Goal: Check status: Check status

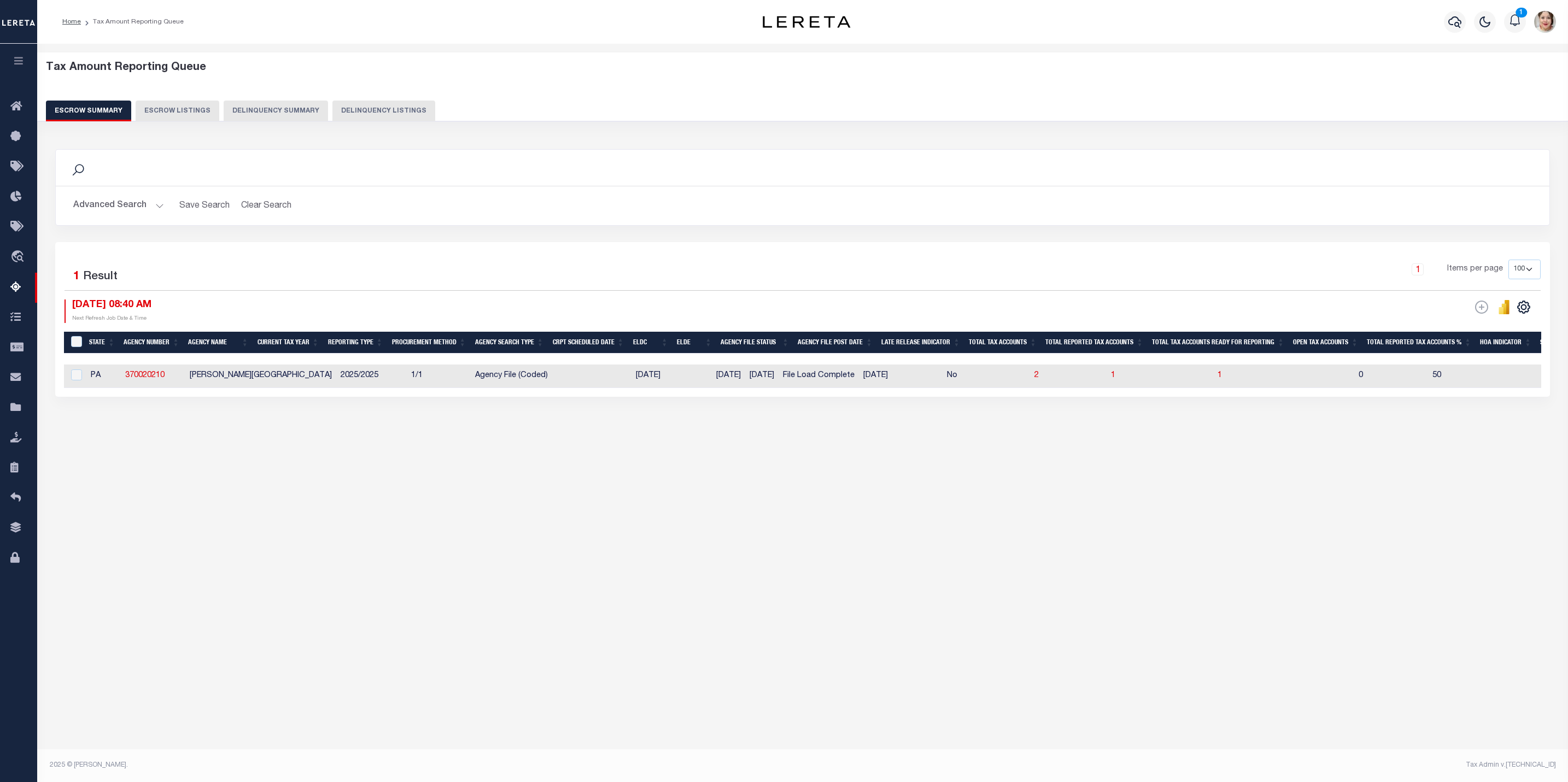
select select "100"
click at [22, 61] on icon "button" at bounding box center [19, 61] width 13 height 10
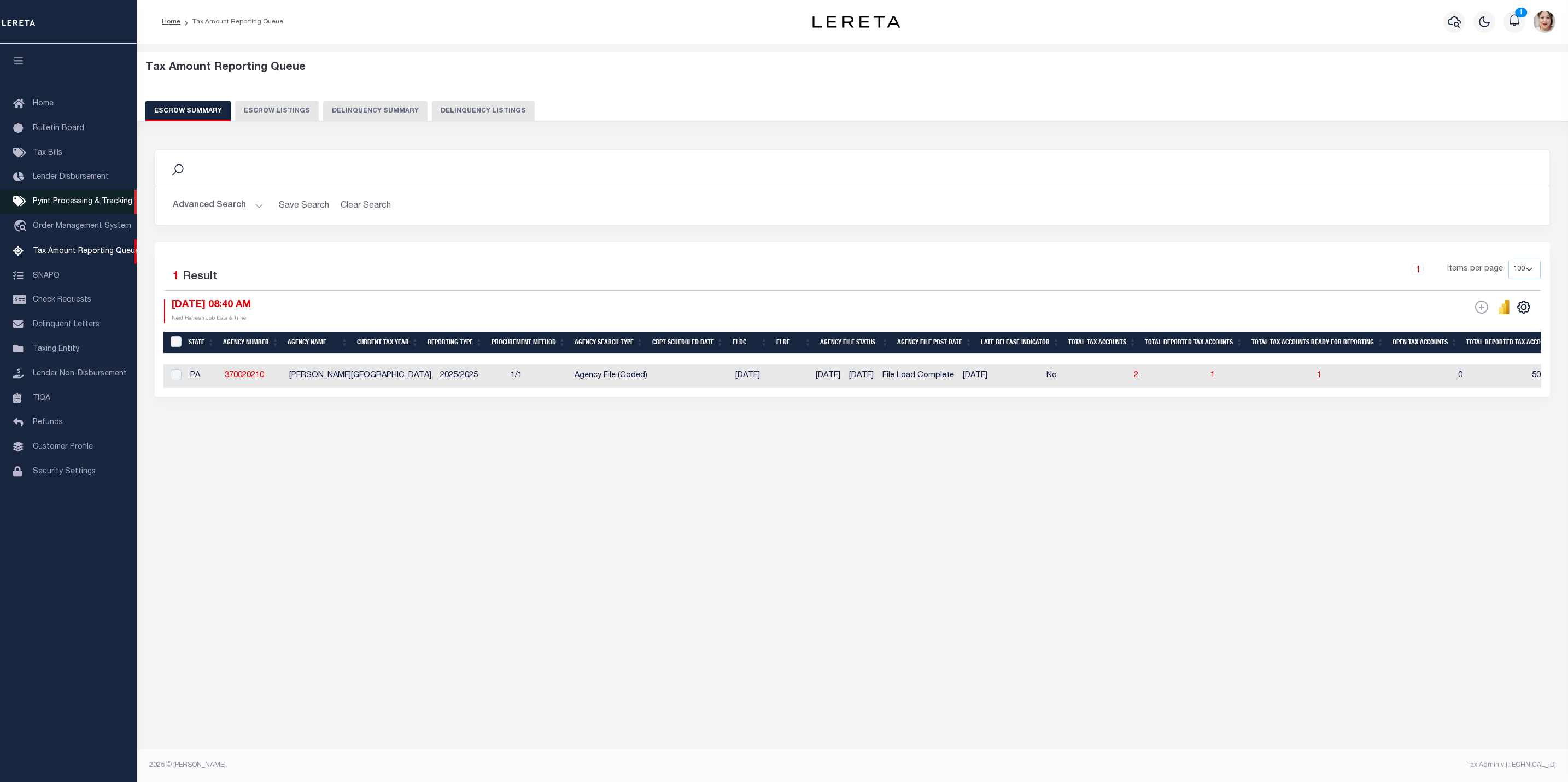
click at [81, 199] on link "Pymt Processing & Tracking" at bounding box center [68, 202] width 136 height 25
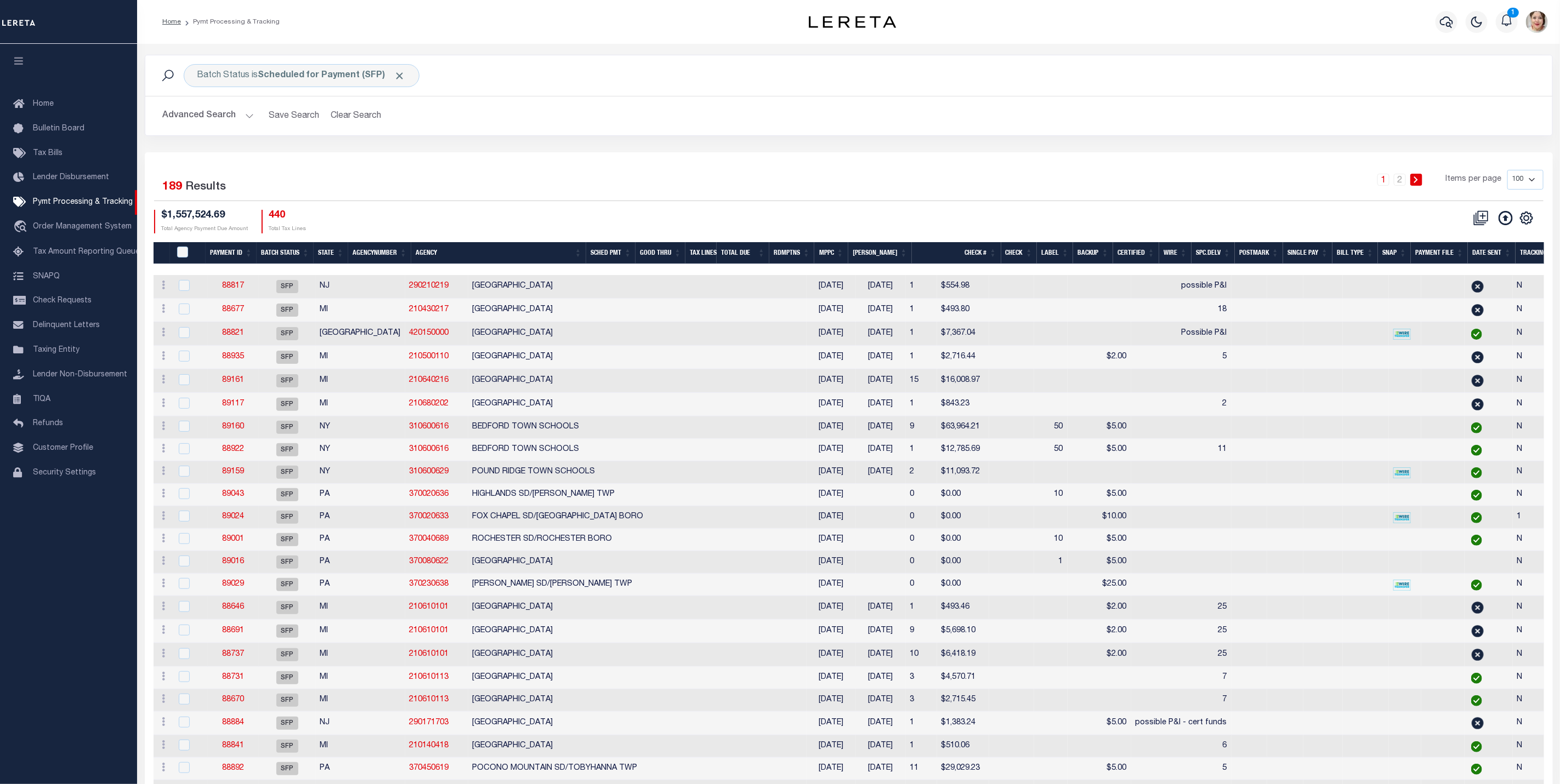
click at [219, 108] on button "Advanced Search" at bounding box center [208, 116] width 91 height 22
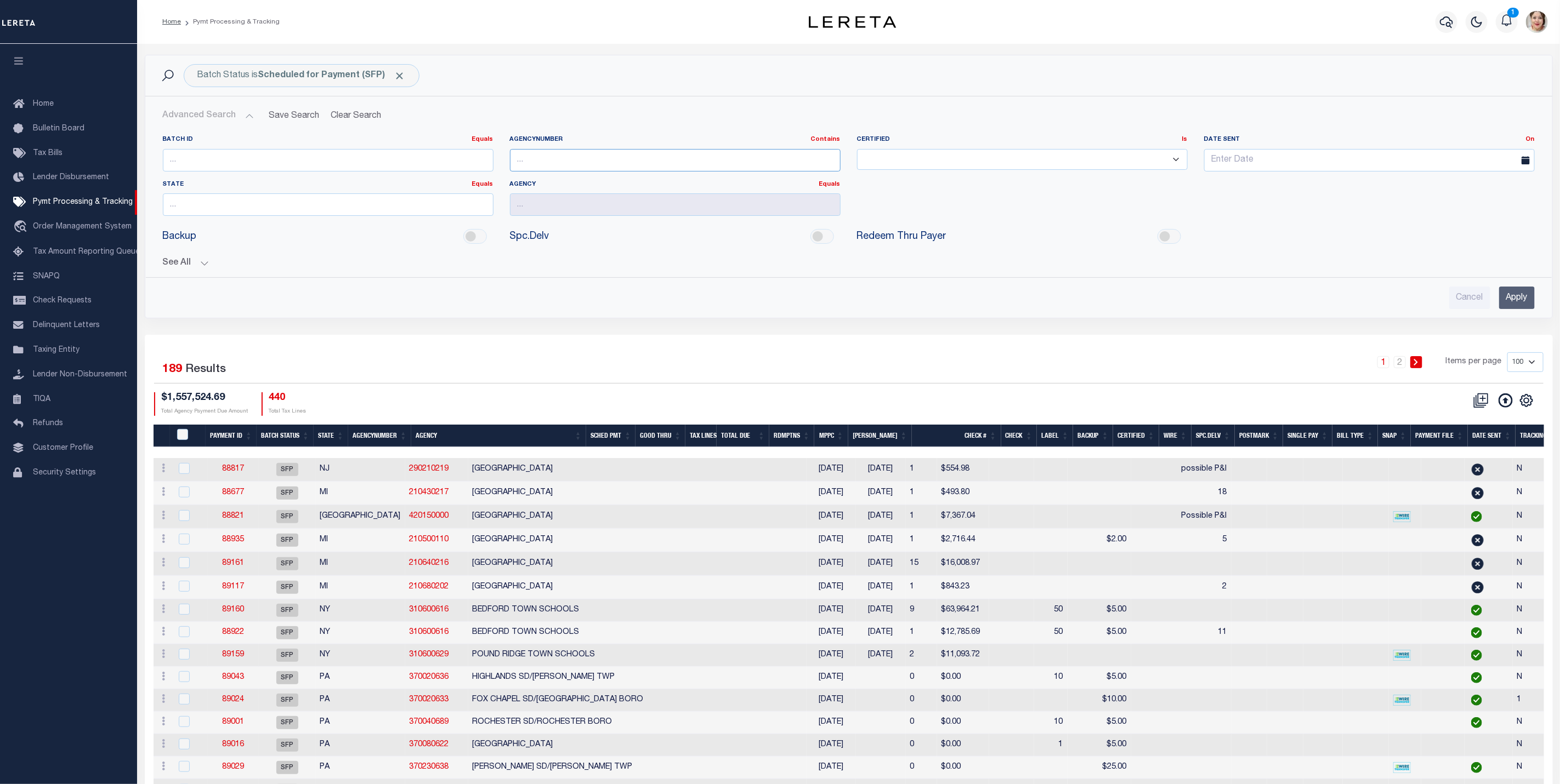
click at [569, 170] on input "text" at bounding box center [675, 160] width 330 height 22
type input "310010602"
click at [172, 263] on button "See All" at bounding box center [849, 263] width 1372 height 10
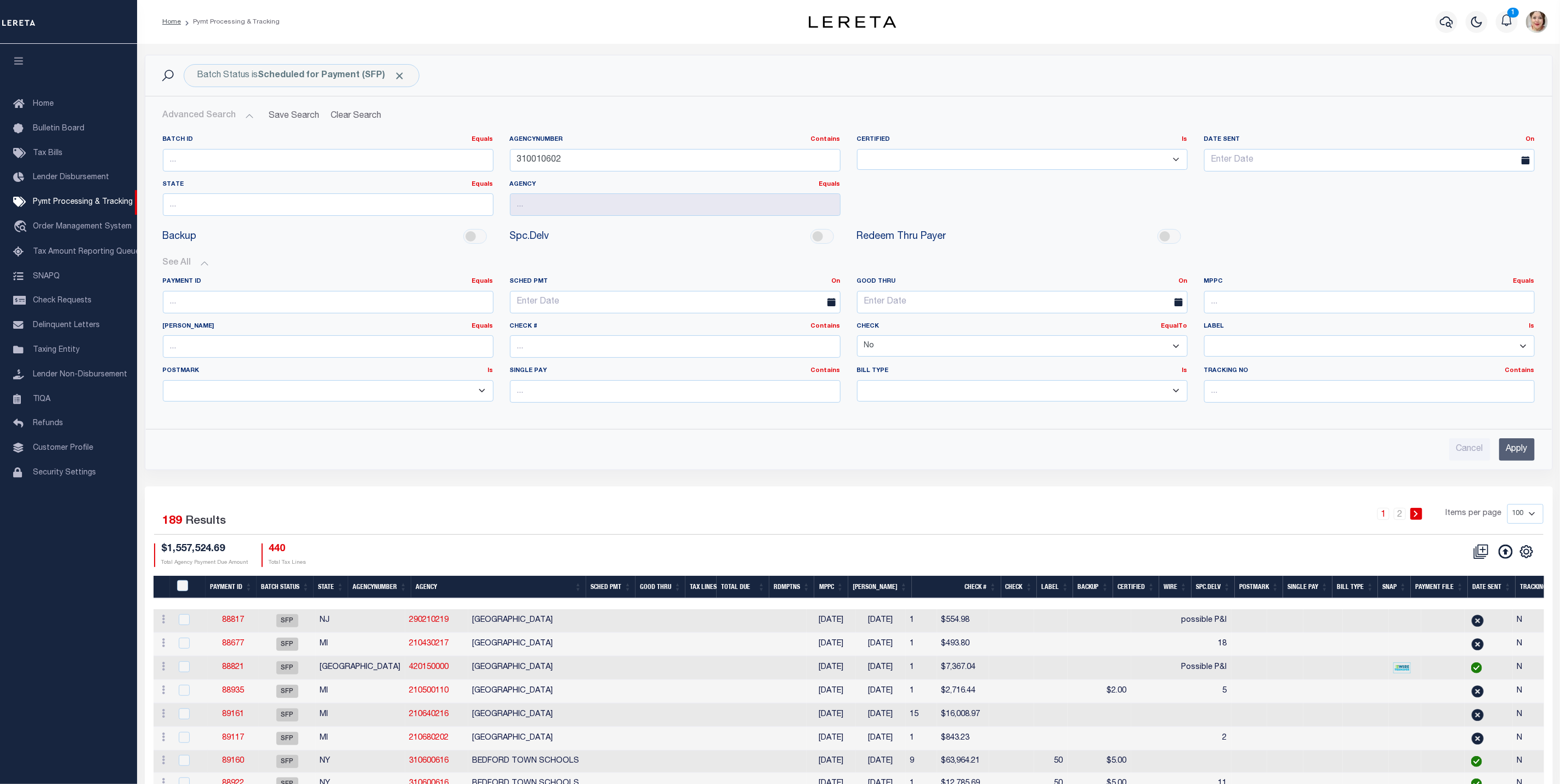
click at [1542, 452] on div "Cancel Apply" at bounding box center [849, 445] width 1389 height 31
click at [1528, 452] on input "Apply" at bounding box center [1517, 449] width 36 height 22
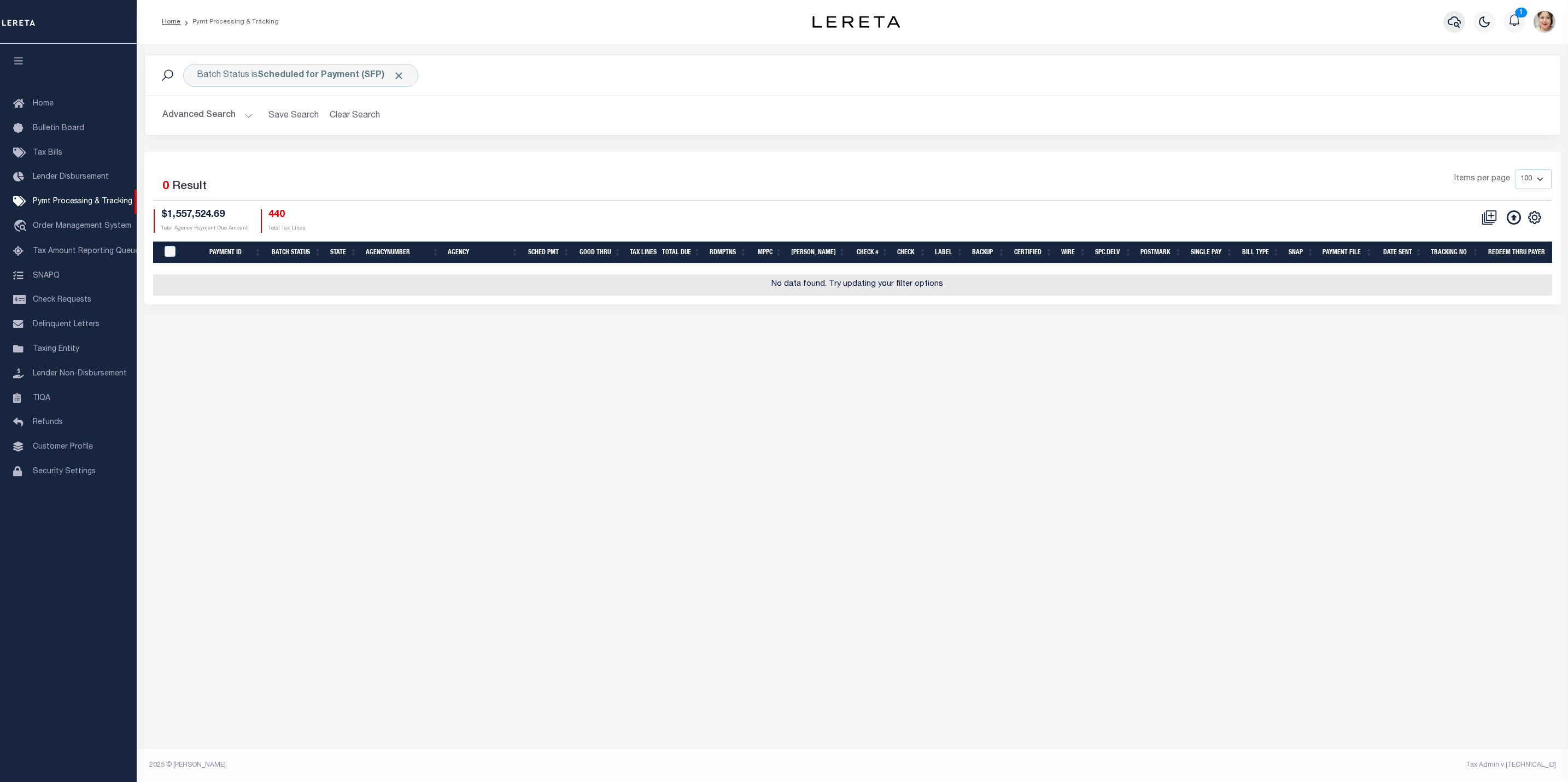
click at [1465, 20] on button "button" at bounding box center [1454, 22] width 22 height 22
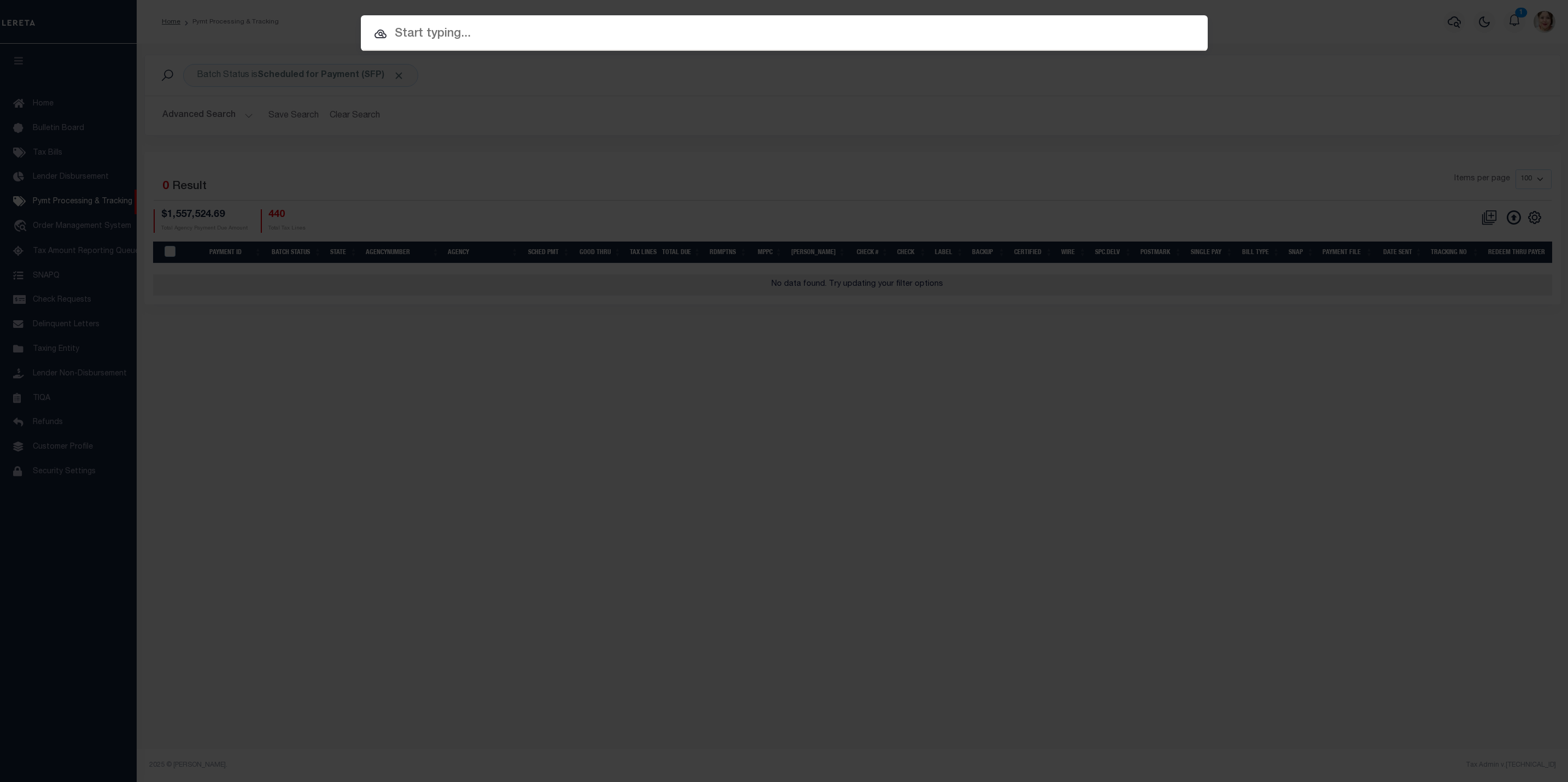
click at [530, 32] on input "text" at bounding box center [784, 34] width 847 height 19
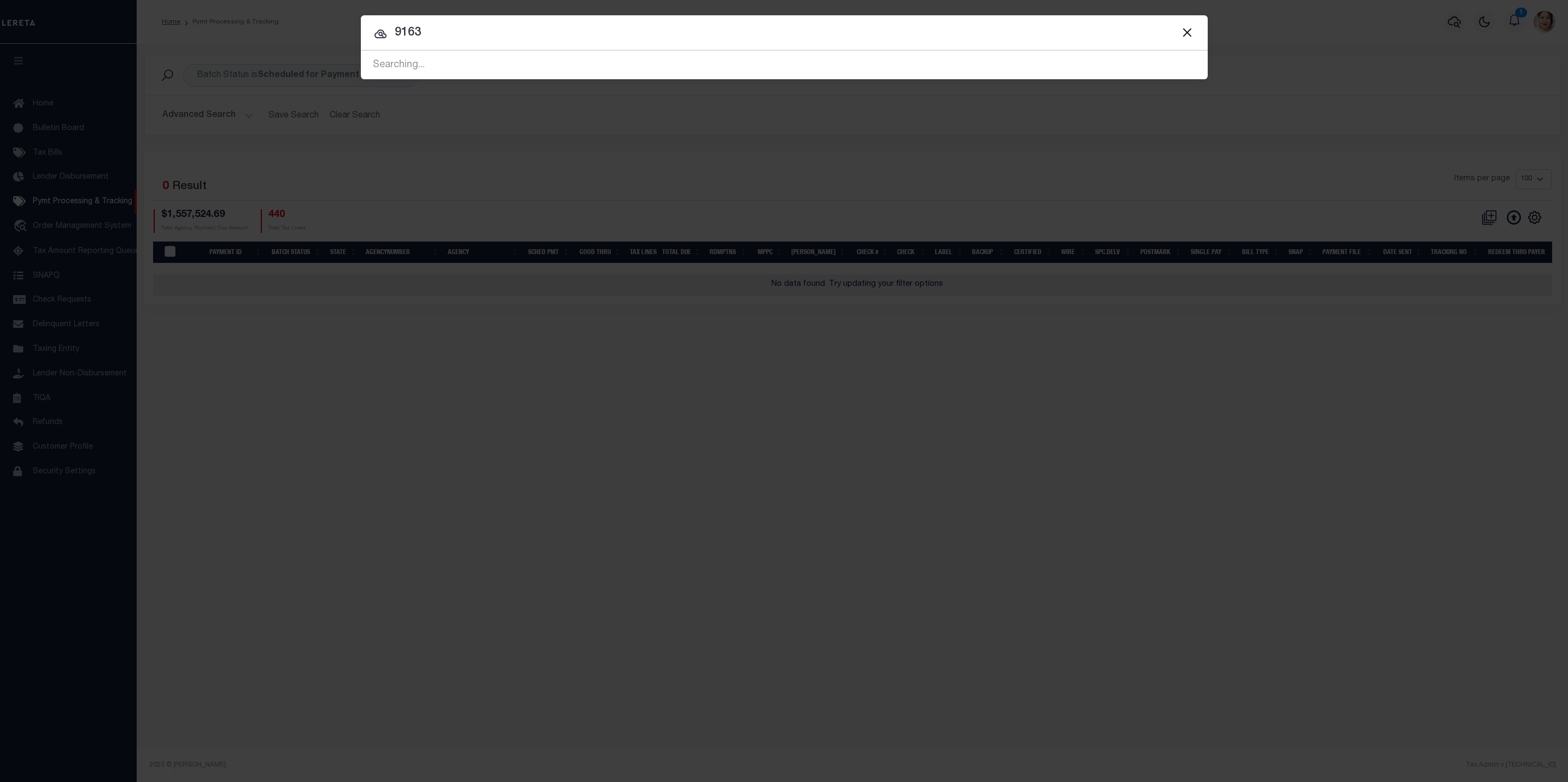
type input "9163"
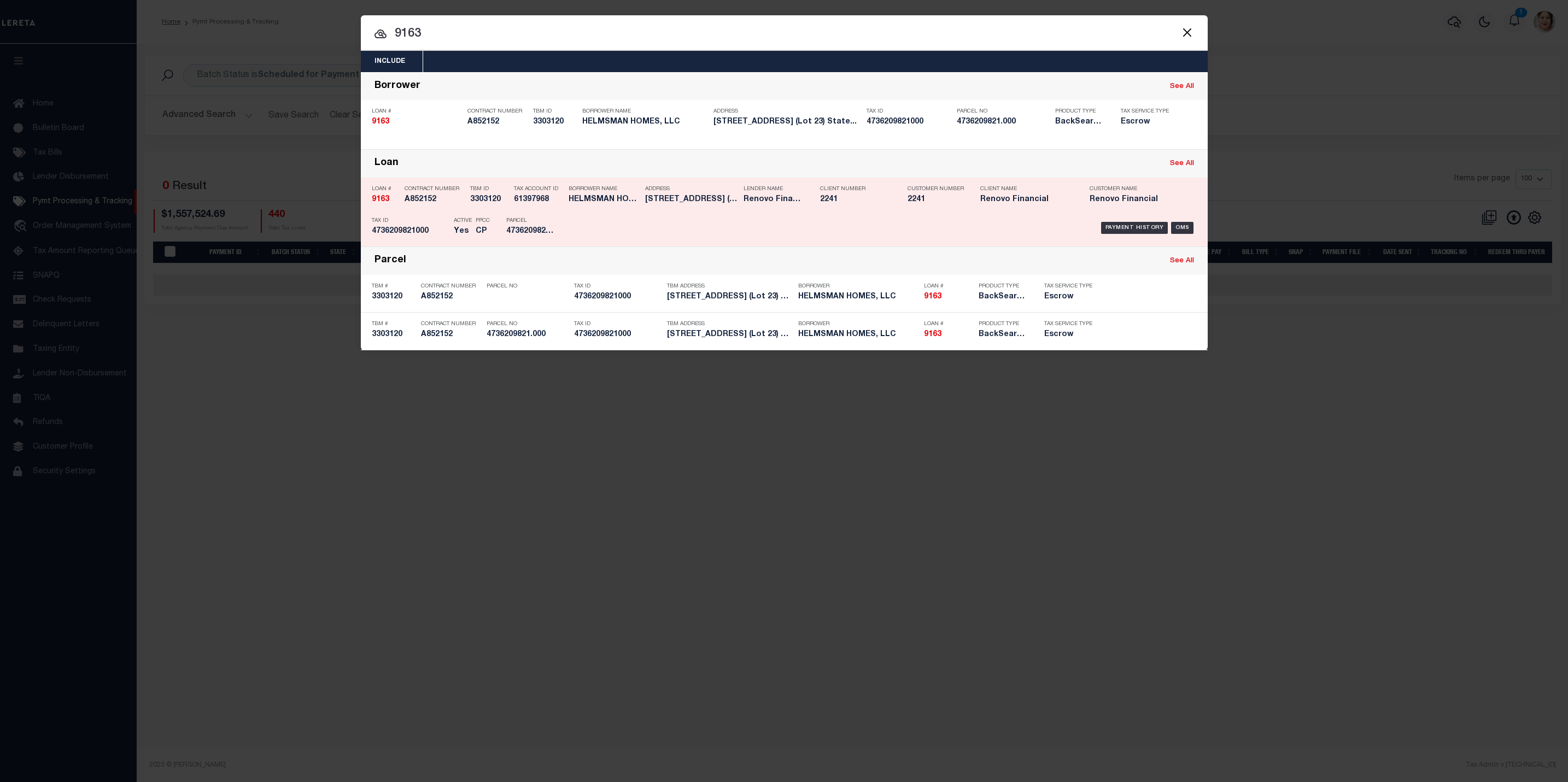
click at [860, 227] on div "Payment History OMS" at bounding box center [884, 228] width 625 height 32
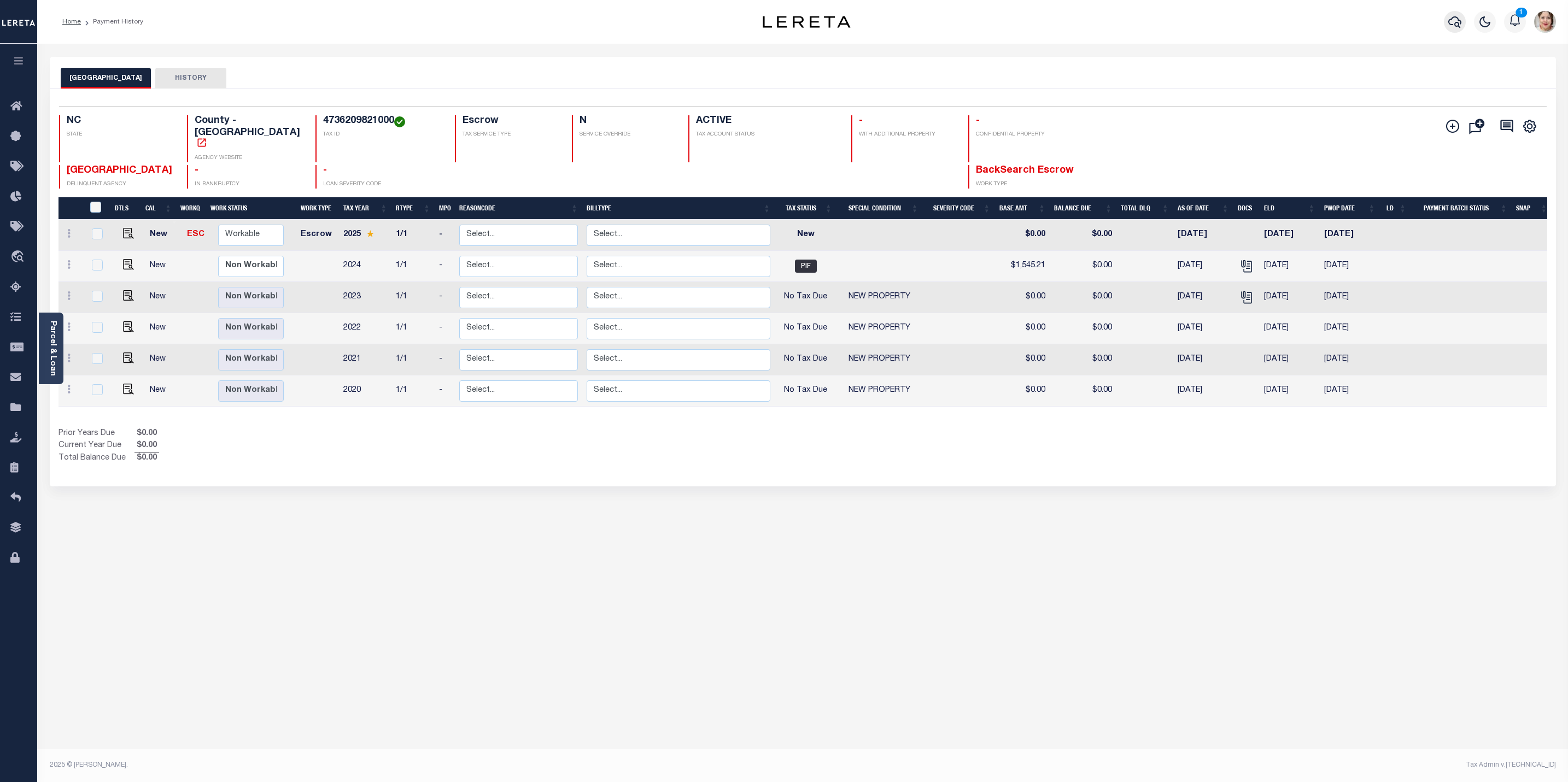
click at [1454, 25] on icon "button" at bounding box center [1454, 22] width 13 height 13
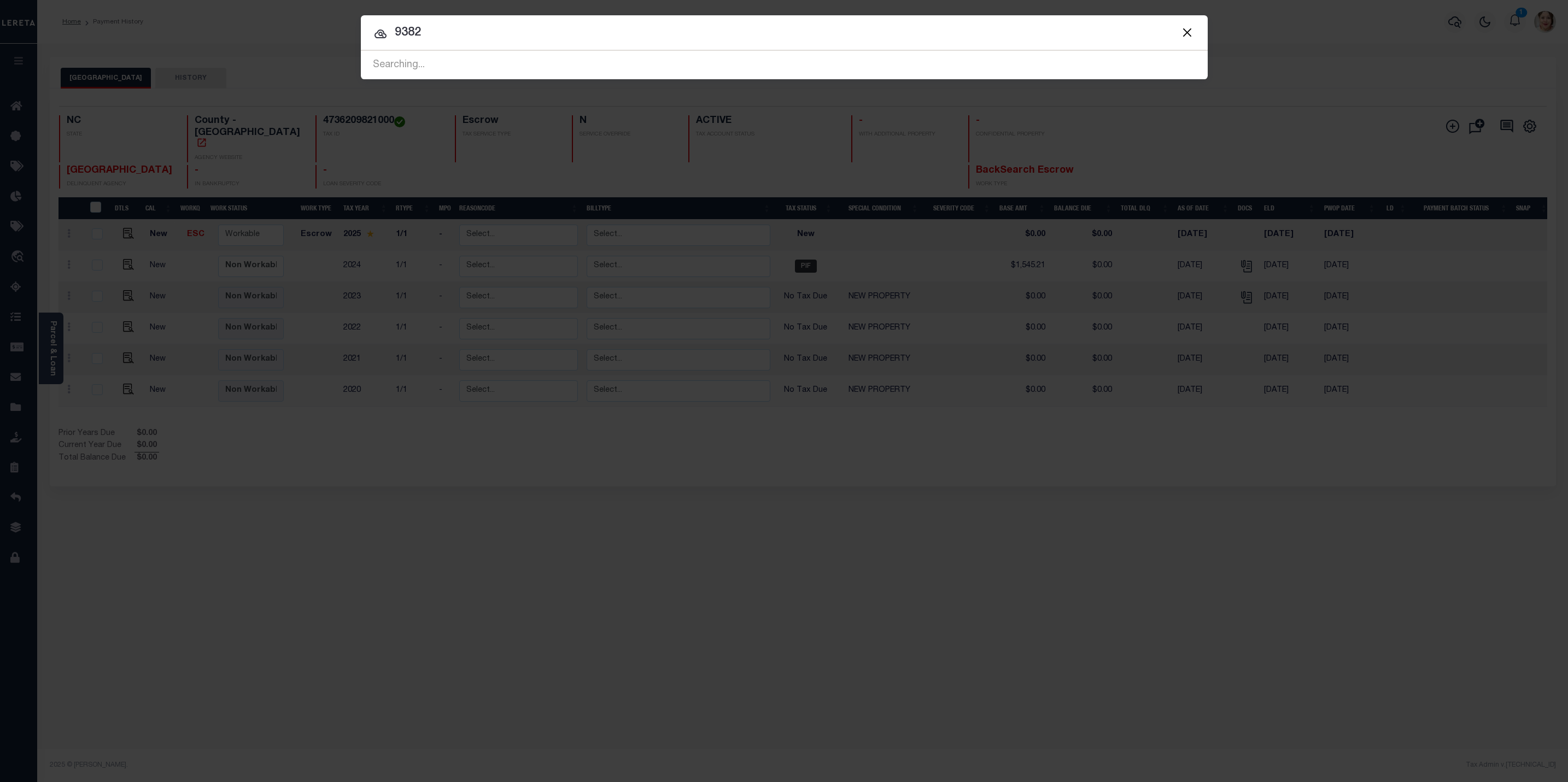
type input "9382"
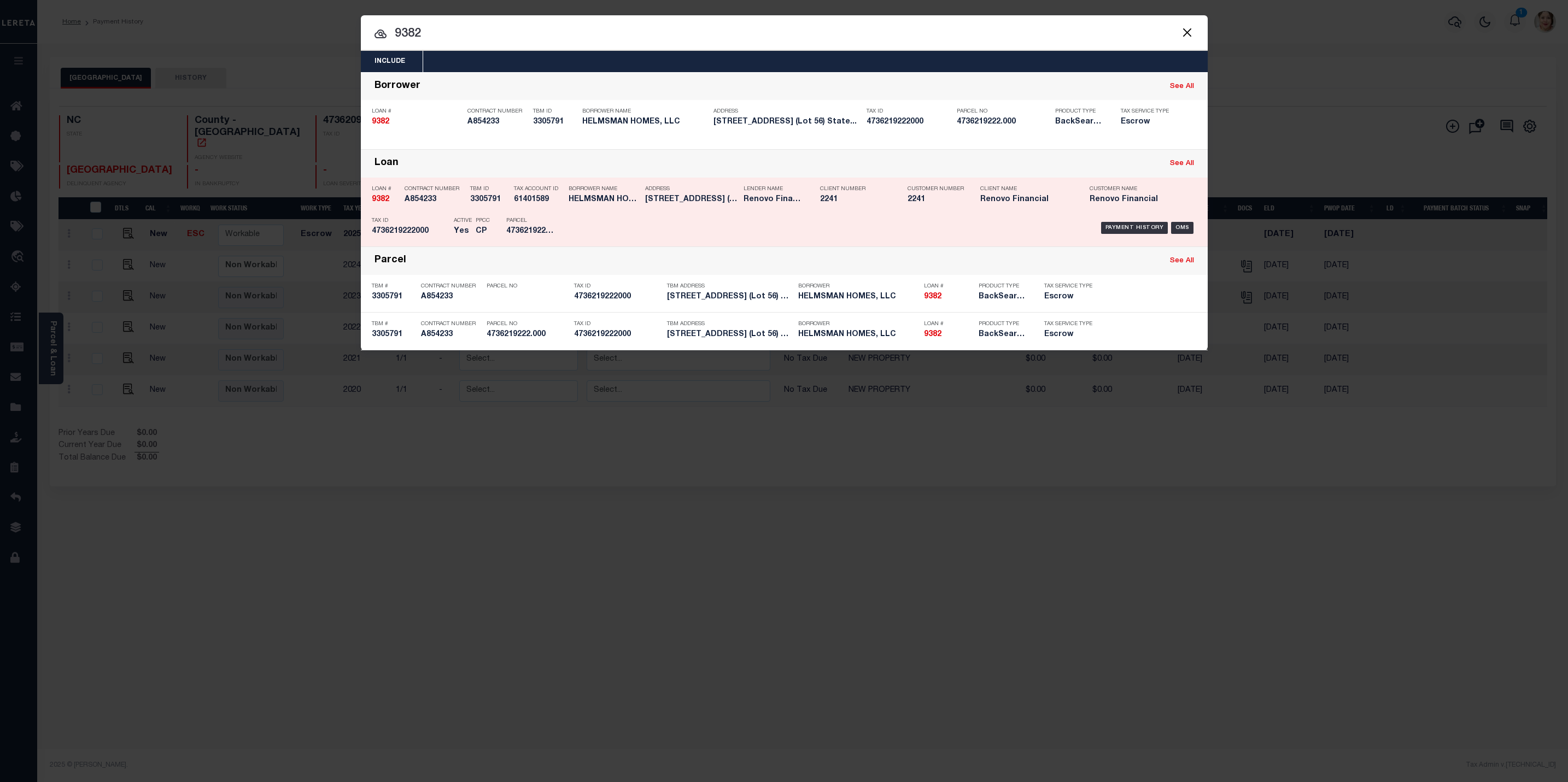
click at [745, 216] on div "Payment History OMS" at bounding box center [884, 228] width 625 height 32
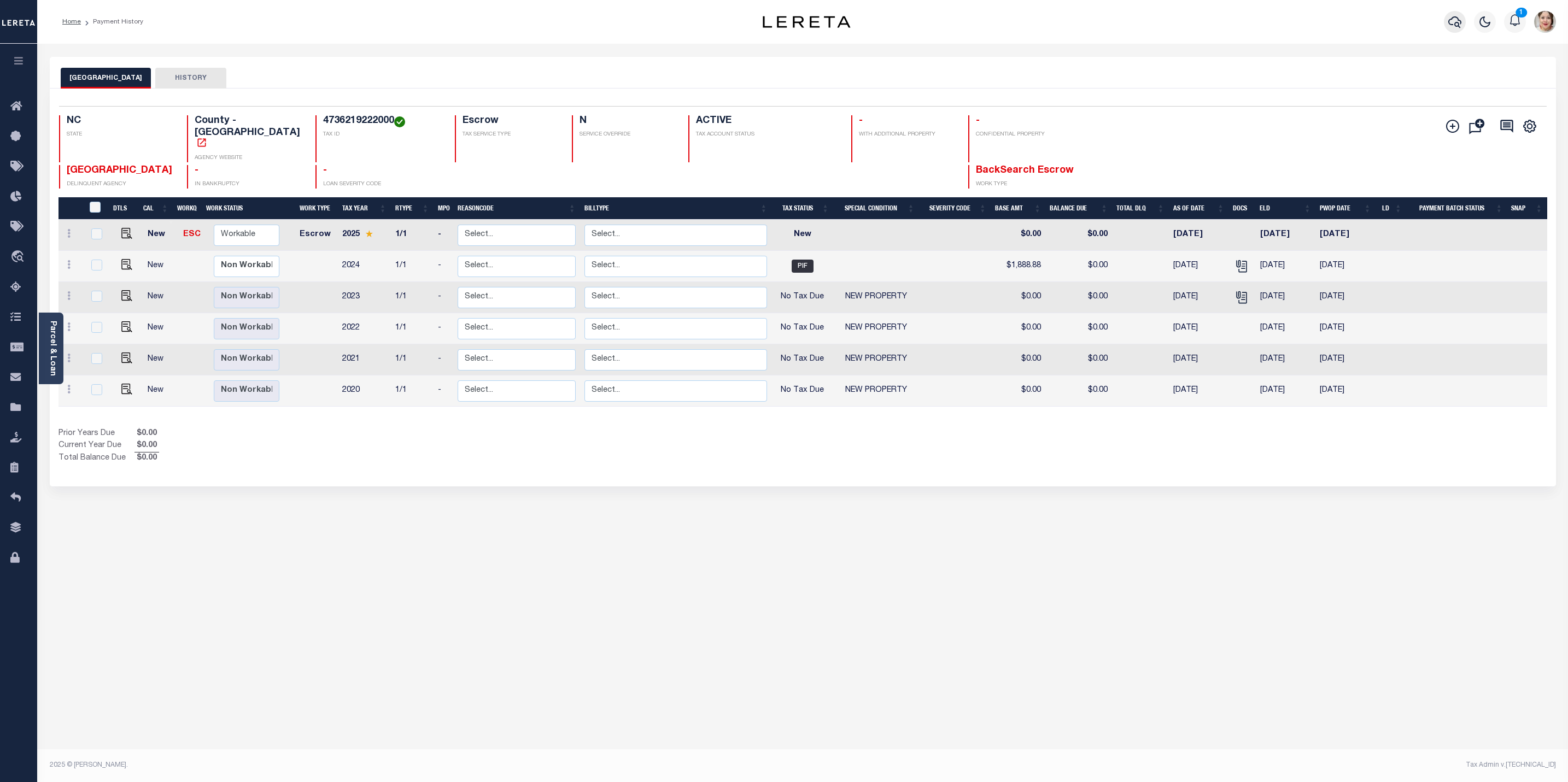
click at [1456, 25] on icon "button" at bounding box center [1454, 22] width 13 height 13
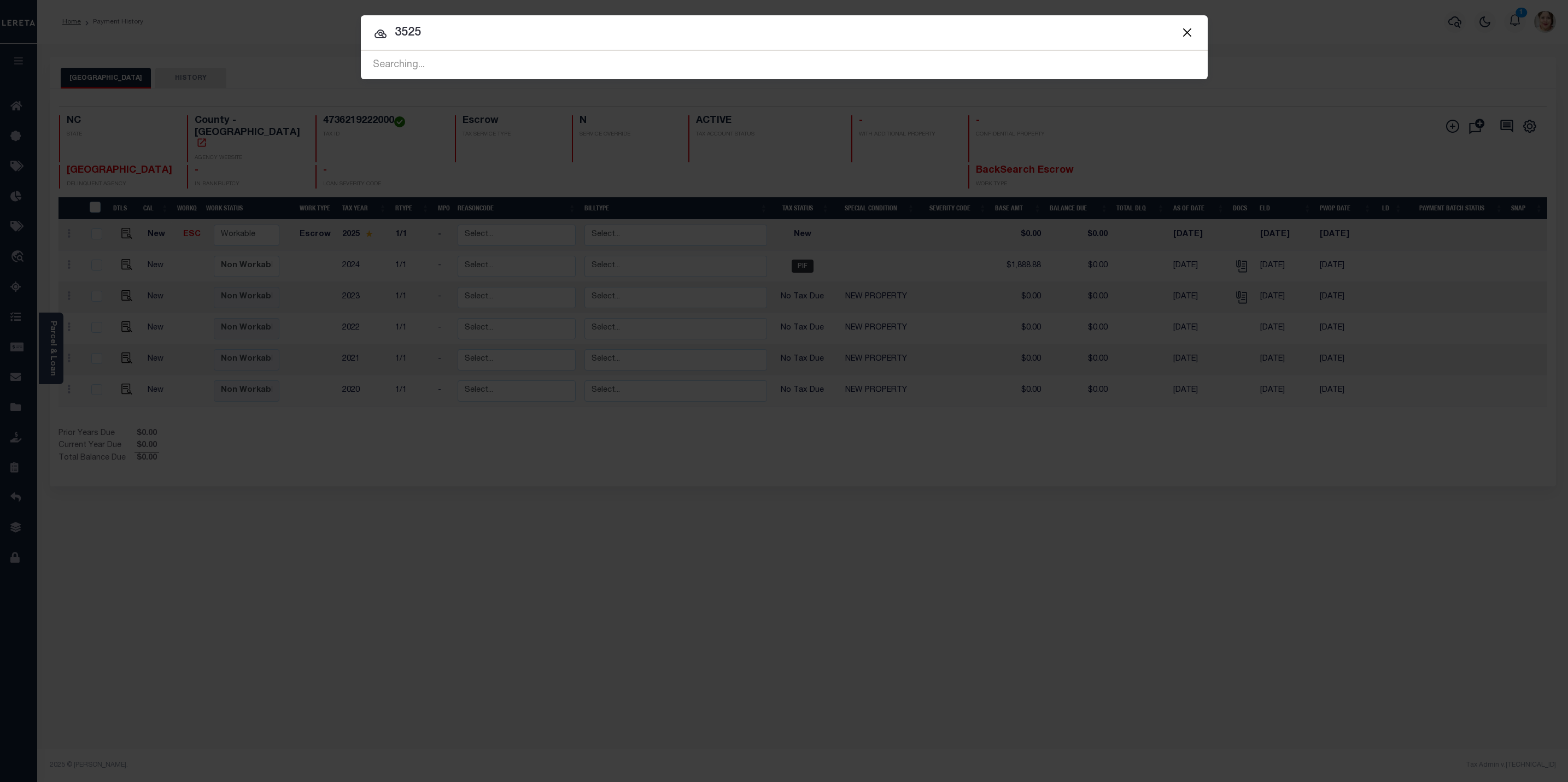
type input "3525"
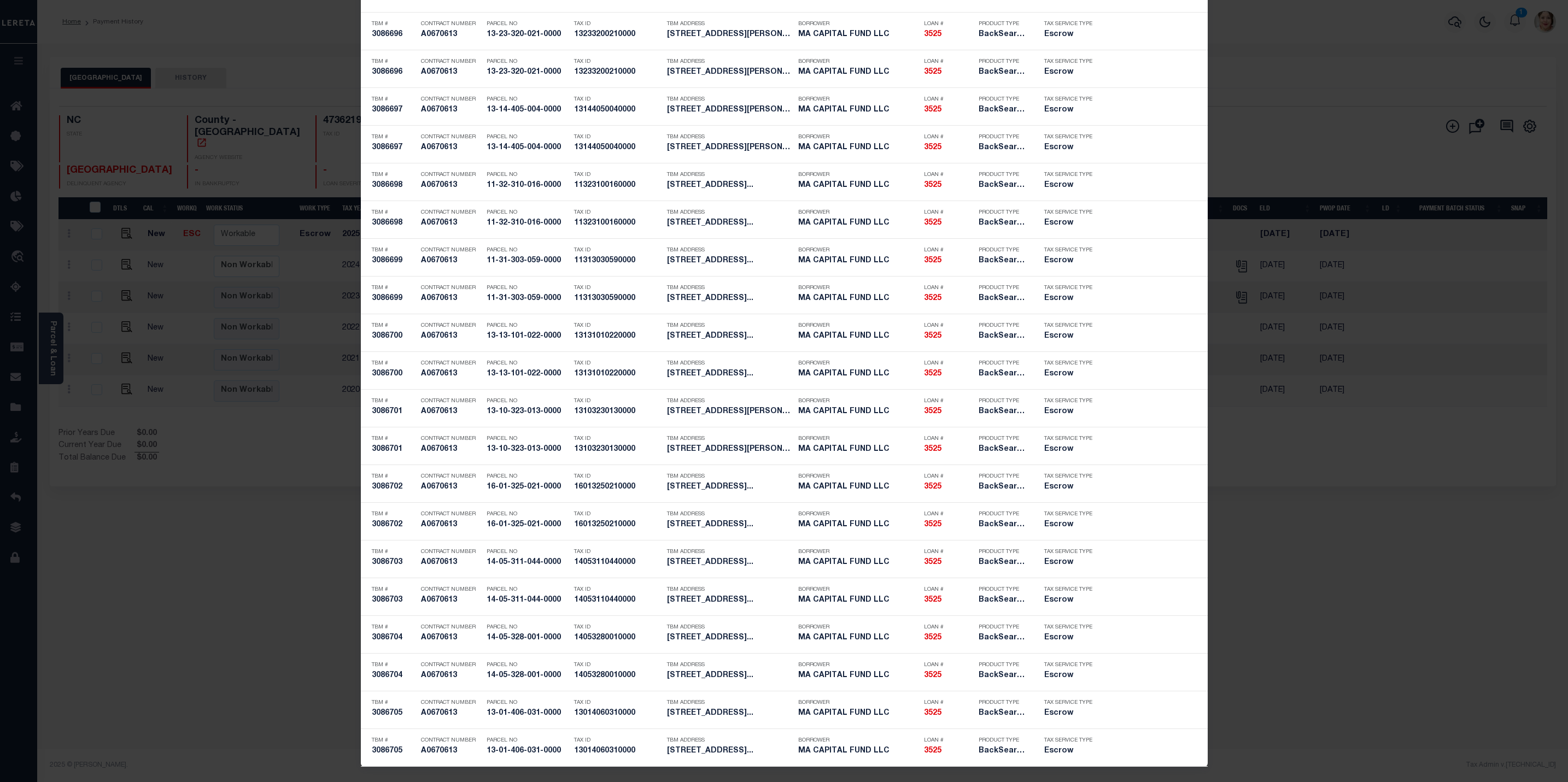
scroll to position [1737, 0]
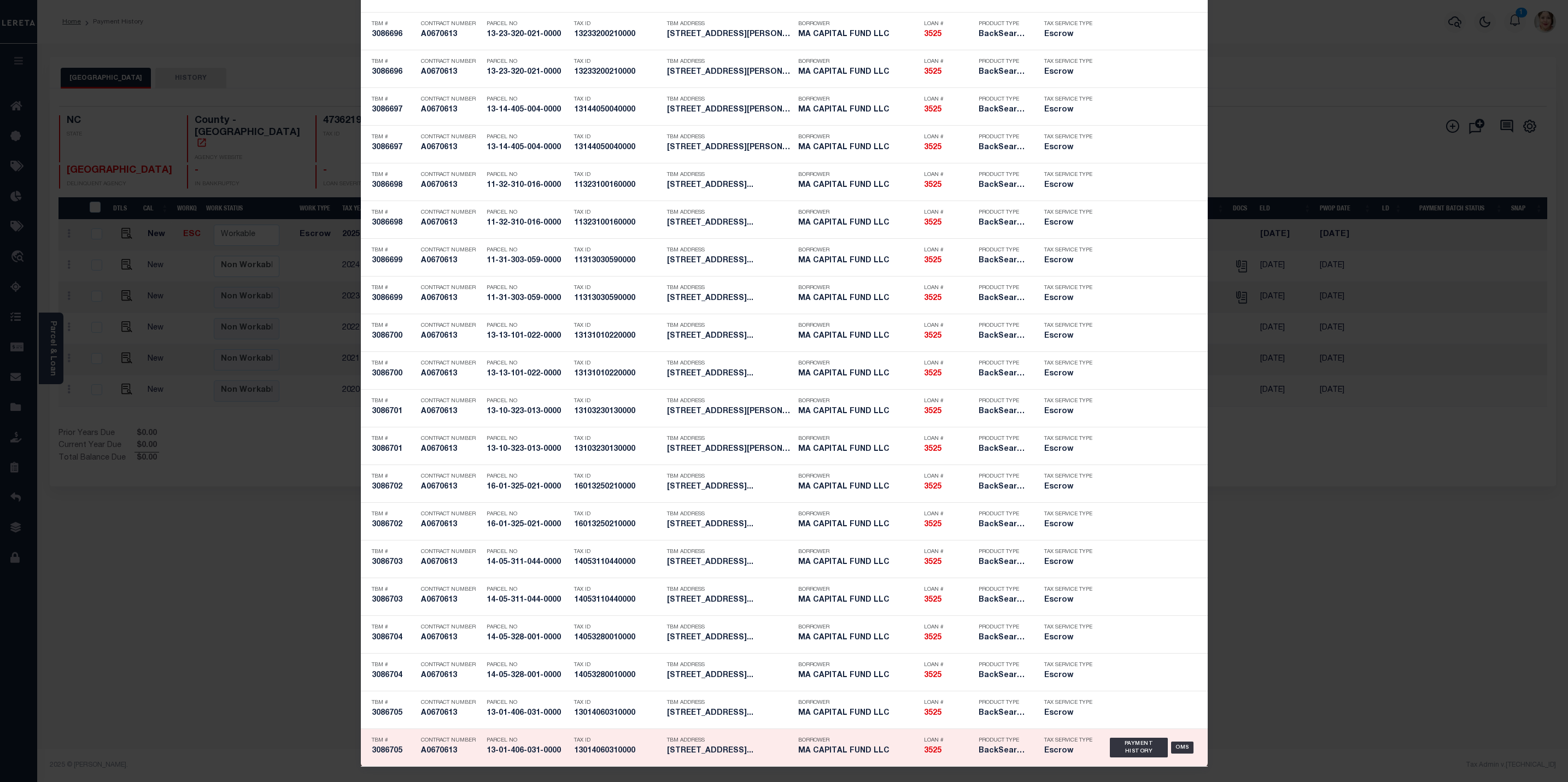
click at [546, 739] on p "Parcel No" at bounding box center [527, 741] width 82 height 6
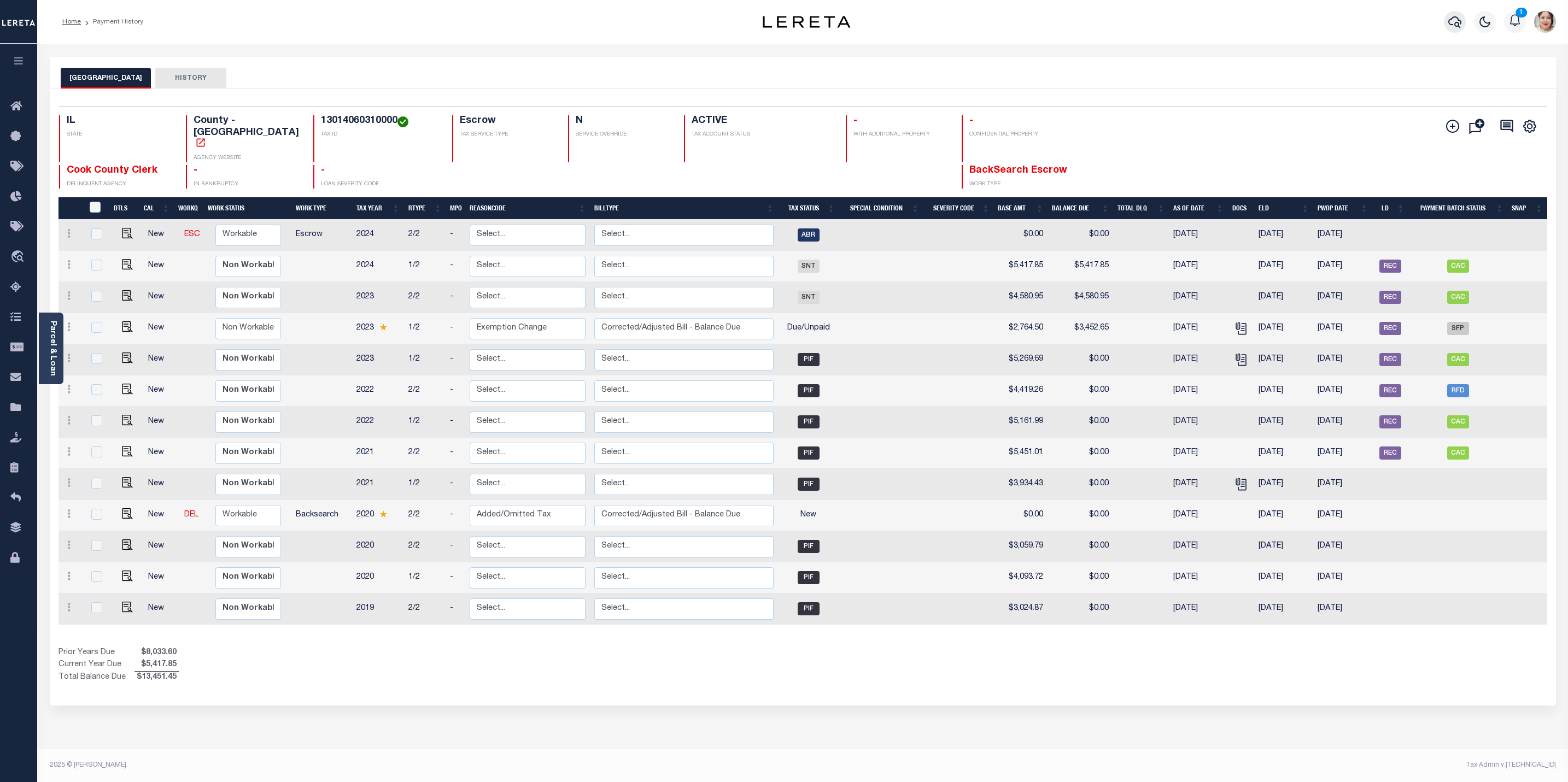
click at [1448, 23] on icon "button" at bounding box center [1454, 22] width 13 height 13
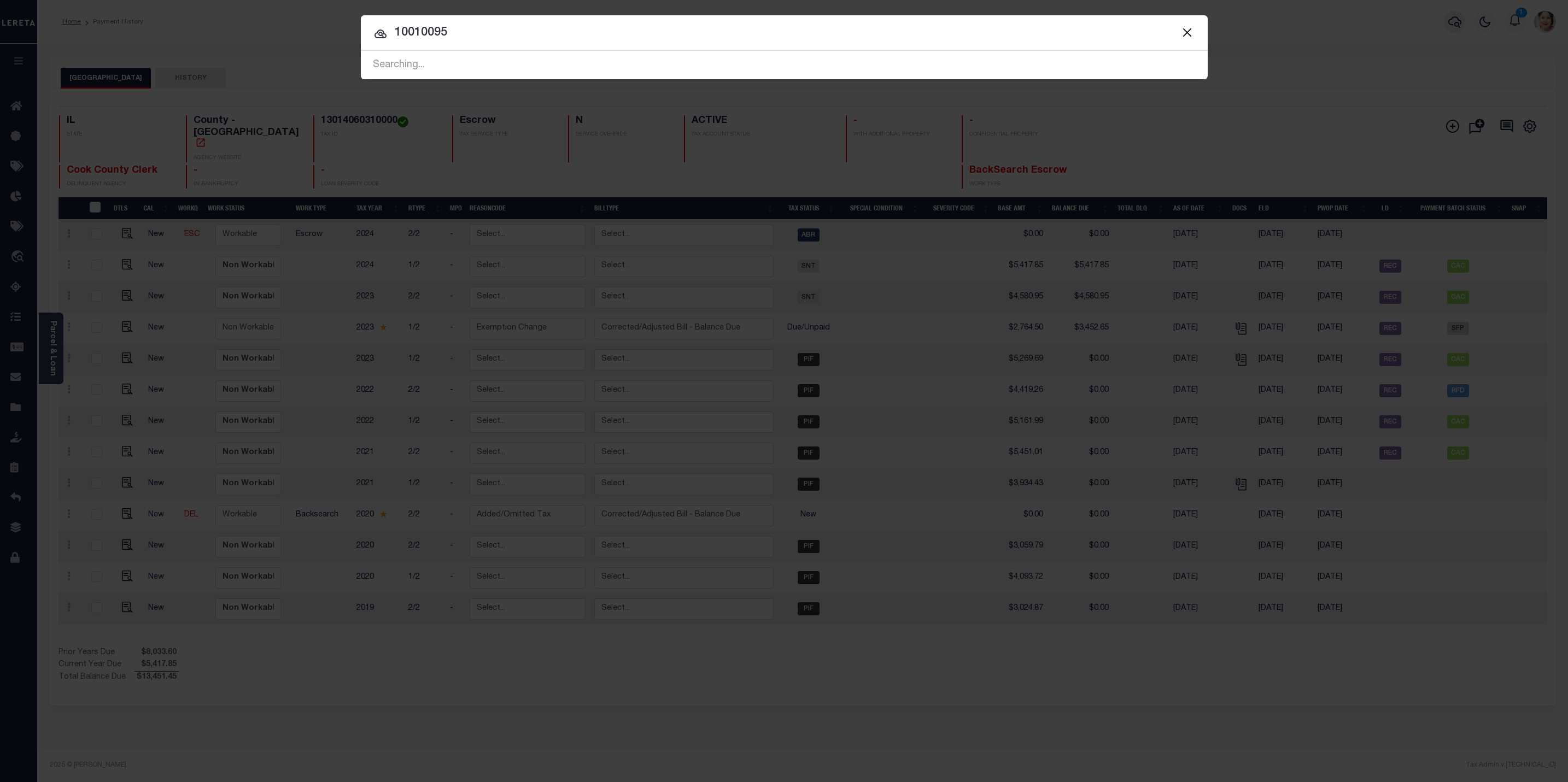
type input "10010095"
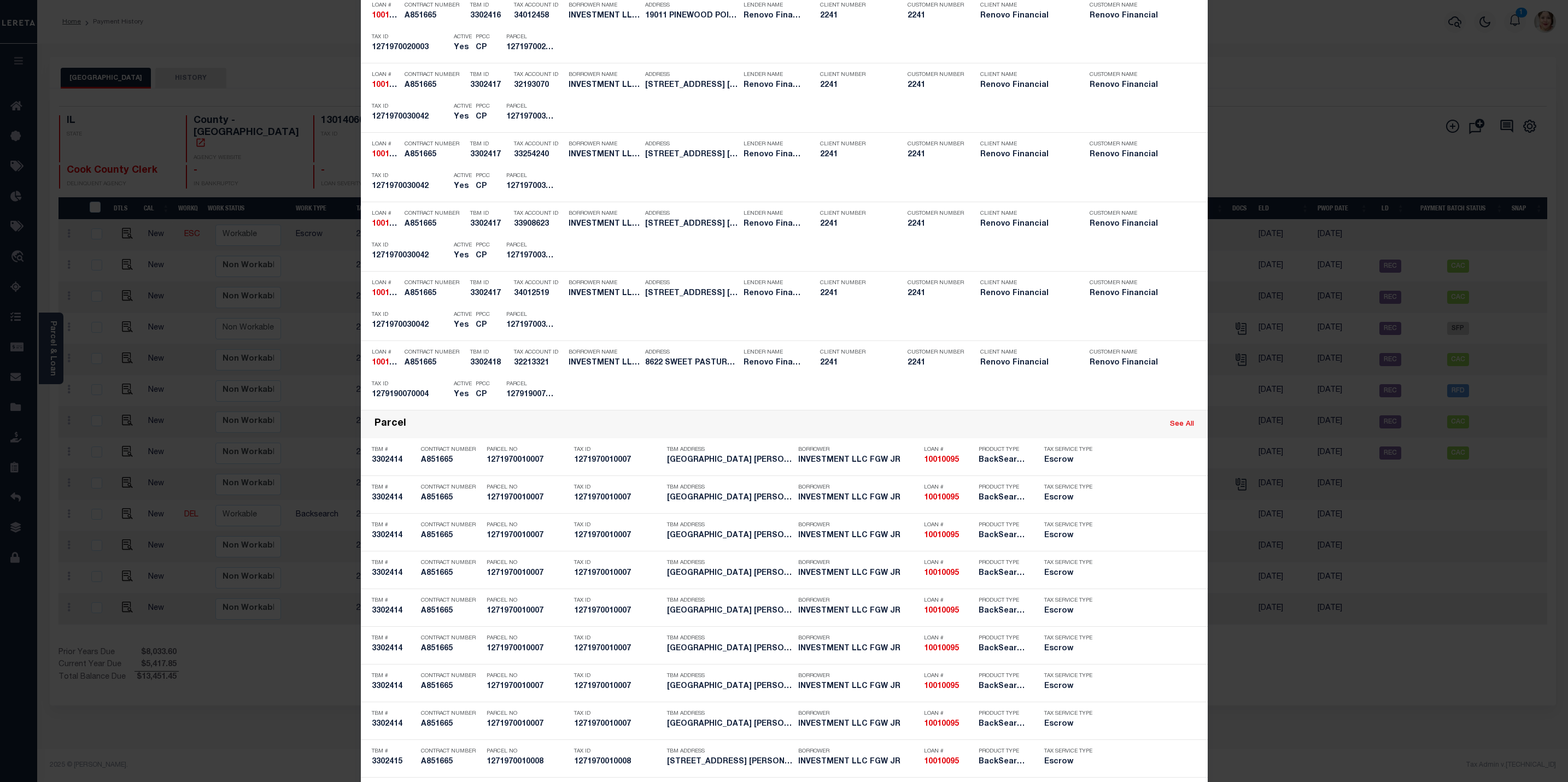
scroll to position [1148, 0]
